Goal: Transaction & Acquisition: Purchase product/service

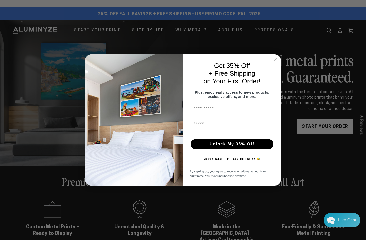
click at [275, 59] on circle "Close dialog" at bounding box center [275, 60] width 6 height 6
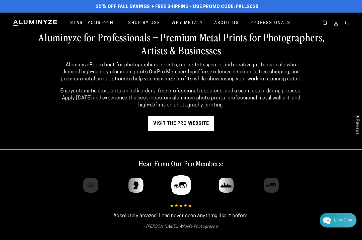
click at [299, 88] on p "Enjoy automatic discounts on bulk orders, free professional resources, and a se…" at bounding box center [181, 98] width 244 height 21
click at [288, 65] on strong "AluminyzePro is built for photographers, artists, real estate agents, and creat…" at bounding box center [179, 69] width 234 height 12
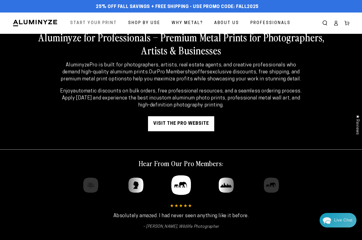
click at [90, 24] on span "Start Your Print" at bounding box center [93, 23] width 47 height 7
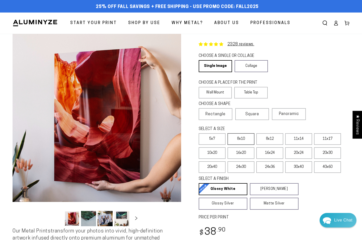
click at [246, 139] on label "8x10" at bounding box center [240, 139] width 27 height 12
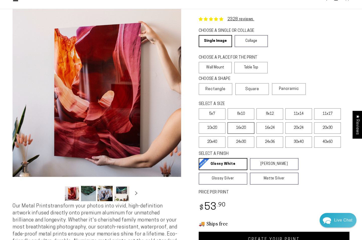
click at [242, 129] on label "16x20" at bounding box center [240, 128] width 27 height 12
